Goal: Obtain resource: Download file/media

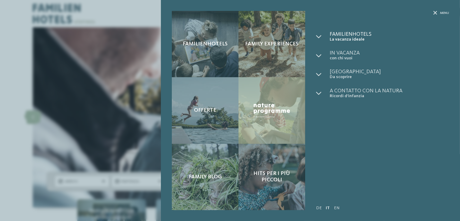
click at [348, 36] on span "Familienhotels" at bounding box center [388, 33] width 119 height 5
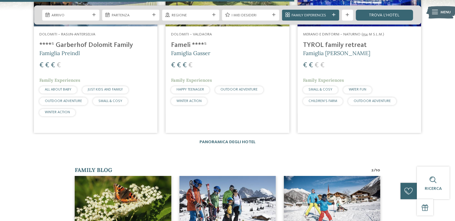
scroll to position [1060, 0]
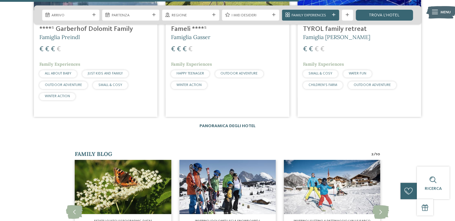
click at [246, 126] on link "Panoramica degli hotel" at bounding box center [227, 126] width 56 height 4
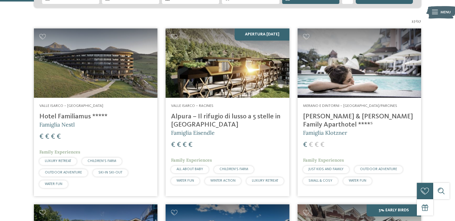
scroll to position [91, 0]
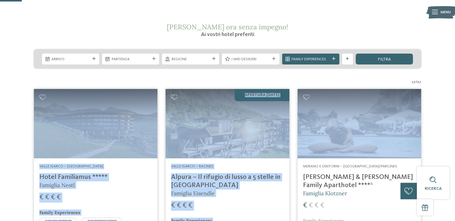
drag, startPoint x: 19, startPoint y: 85, endPoint x: 437, endPoint y: 135, distance: 421.0
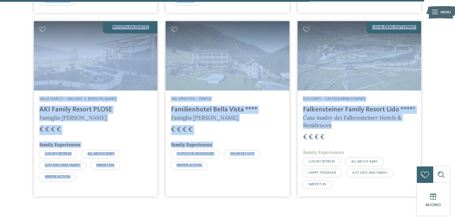
scroll to position [1574, 0]
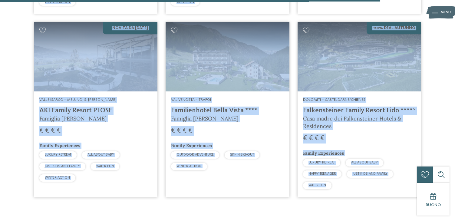
drag, startPoint x: 29, startPoint y: 85, endPoint x: 329, endPoint y: 192, distance: 318.2
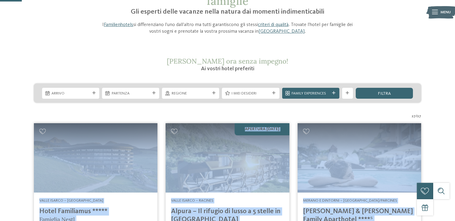
scroll to position [91, 0]
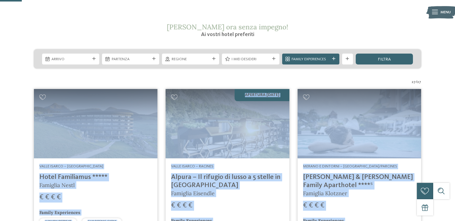
copy div "Valle Isarco – Maranza Hotel Familiamus ***** Famiglia Nestl € € € € Family Exp…"
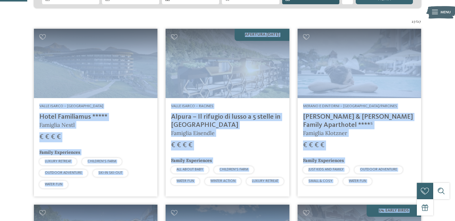
scroll to position [151, 0]
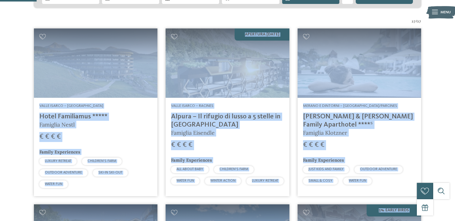
click at [293, 126] on article "Merano e dintorni – Rablà/Parcines Heidi & Edith Family Aparthotel ****ˢ Famigl…" at bounding box center [359, 112] width 132 height 176
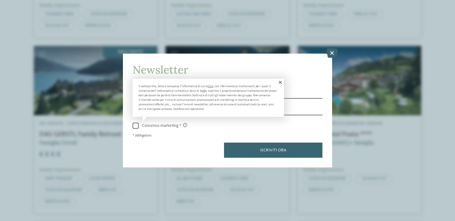
scroll to position [1393, 0]
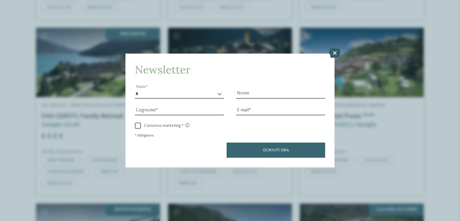
click at [331, 54] on icon at bounding box center [334, 53] width 12 height 10
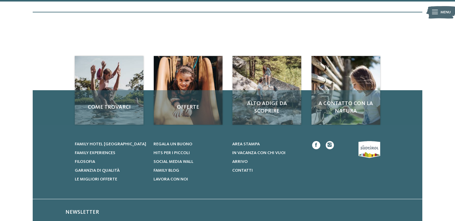
scroll to position [1883, 0]
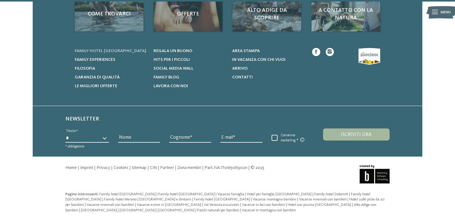
click at [110, 50] on span "Family hotel [GEOGRAPHIC_DATA]" at bounding box center [110, 51] width 71 height 4
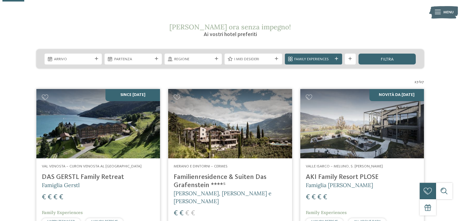
scroll to position [91, 0]
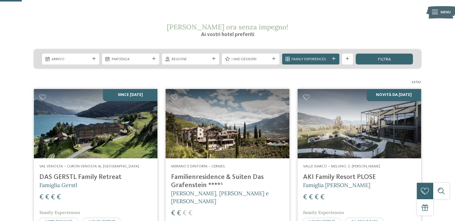
click at [438, 9] on img at bounding box center [441, 12] width 30 height 15
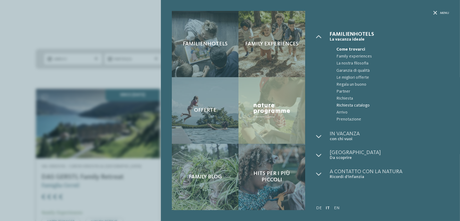
click at [348, 104] on span "Richiesta catalogo" at bounding box center [392, 105] width 113 height 7
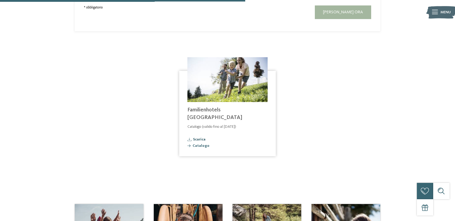
click at [199, 138] on span "Scarica" at bounding box center [199, 140] width 12 height 4
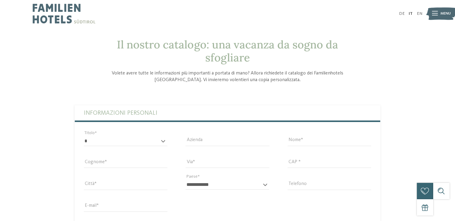
click at [436, 12] on icon at bounding box center [435, 14] width 6 height 4
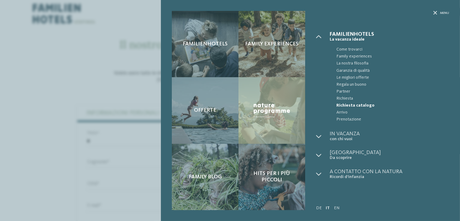
click at [341, 36] on span "Familienhotels" at bounding box center [388, 33] width 119 height 5
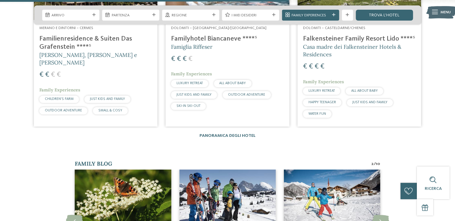
scroll to position [1060, 0]
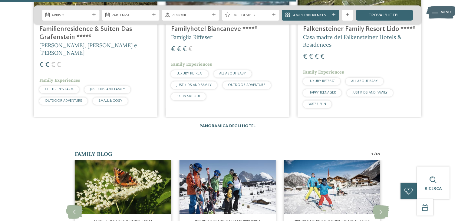
click at [232, 126] on link "Panoramica degli hotel" at bounding box center [227, 126] width 56 height 4
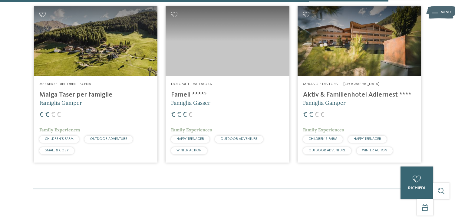
scroll to position [1604, 0]
